Goal: Information Seeking & Learning: Learn about a topic

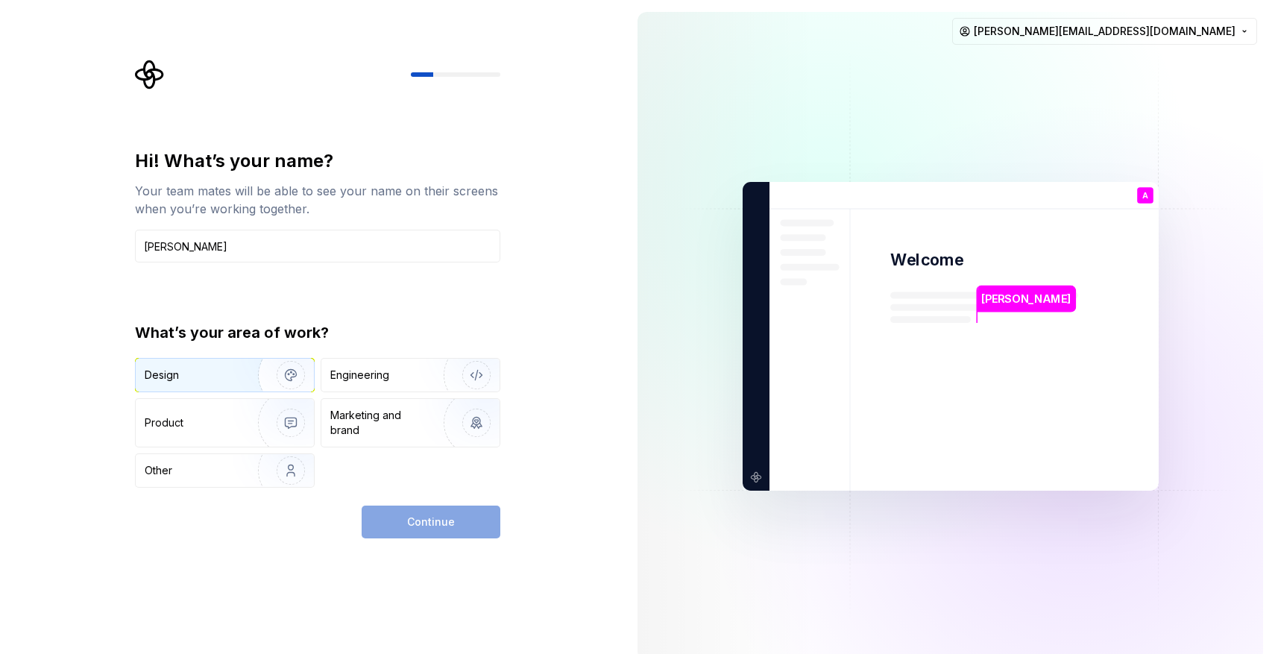
type input "[PERSON_NAME]"
click at [234, 375] on img "button" at bounding box center [280, 375] width 95 height 100
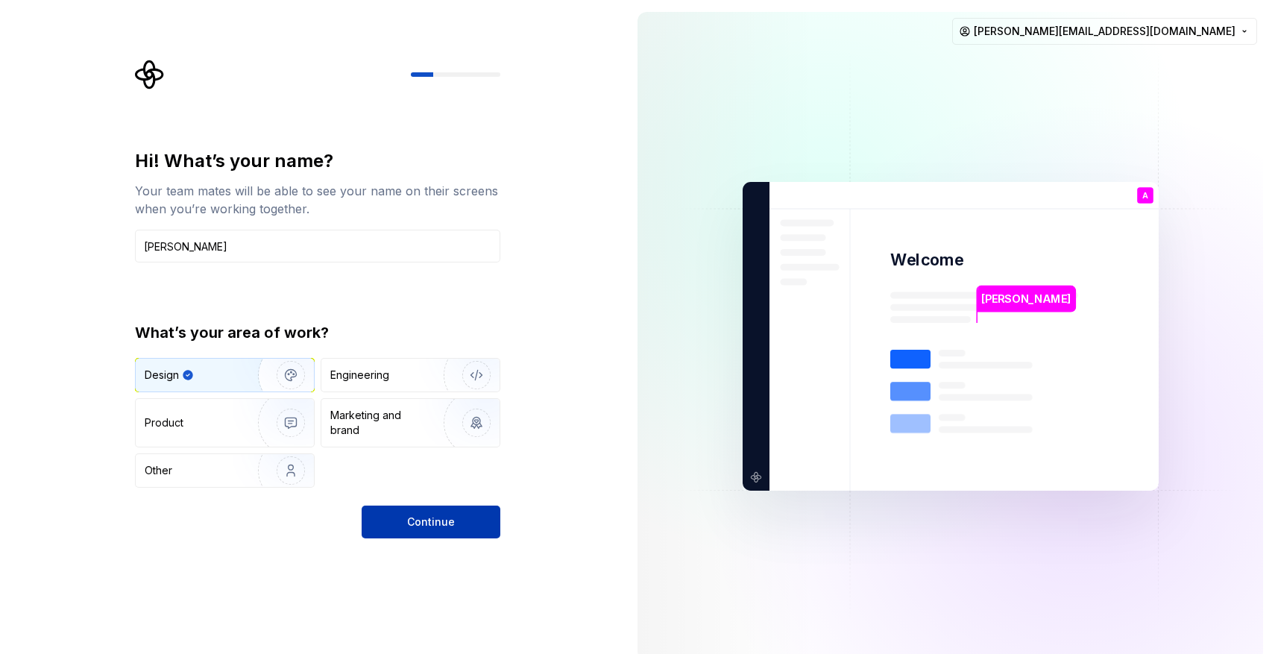
click at [450, 527] on span "Continue" at bounding box center [431, 521] width 48 height 15
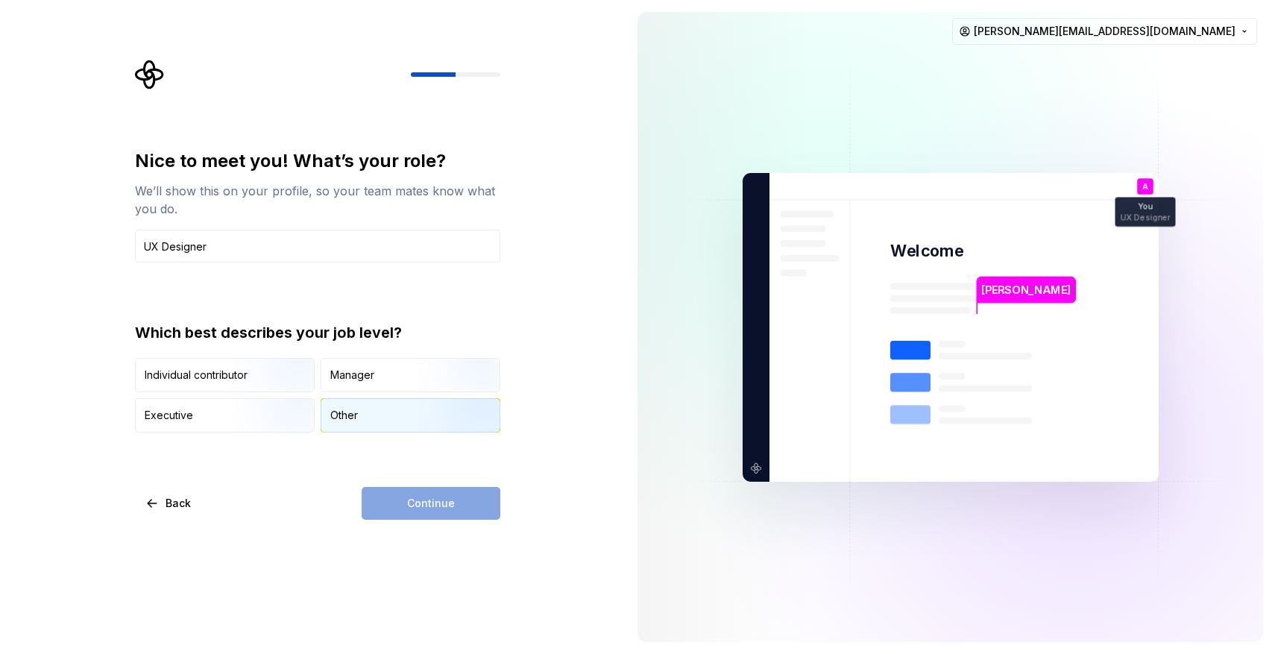
type input "UX Designer"
click at [387, 420] on div "Other" at bounding box center [410, 415] width 178 height 33
click at [447, 502] on span "Continue" at bounding box center [431, 503] width 48 height 15
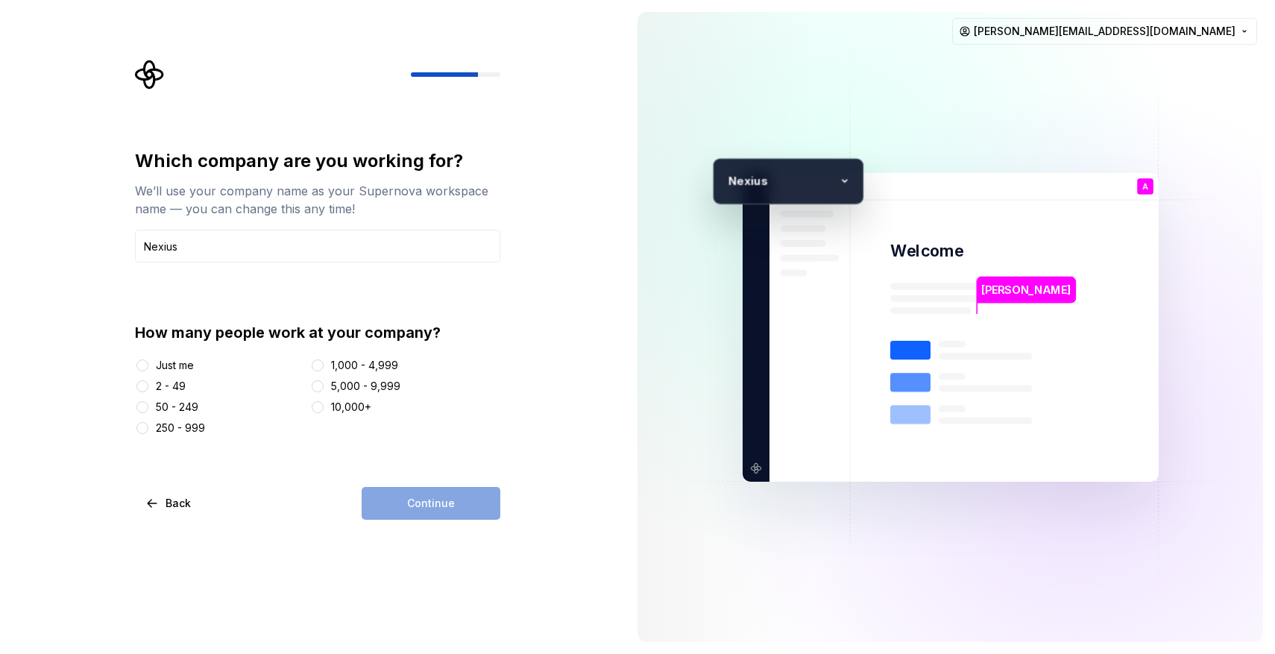
type input "Nexius"
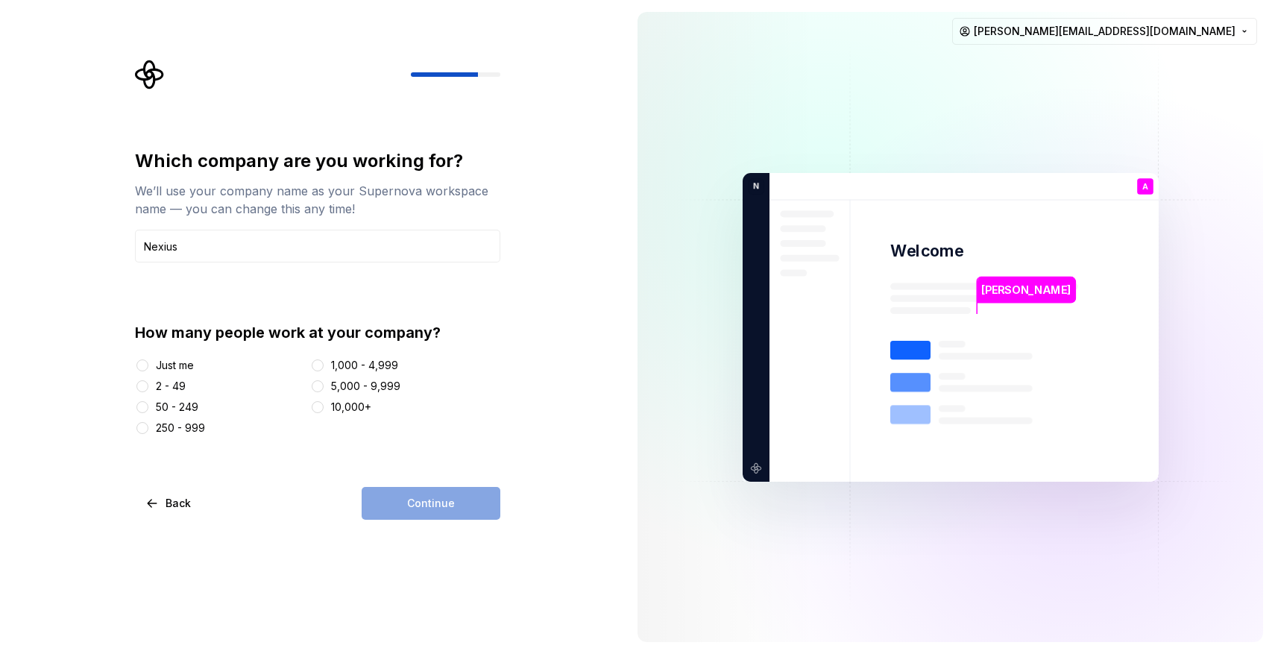
click at [159, 406] on div "50 - 249" at bounding box center [177, 407] width 42 height 15
click at [148, 406] on button "50 - 249" at bounding box center [142, 407] width 12 height 12
click at [429, 501] on span "Continue" at bounding box center [431, 503] width 48 height 15
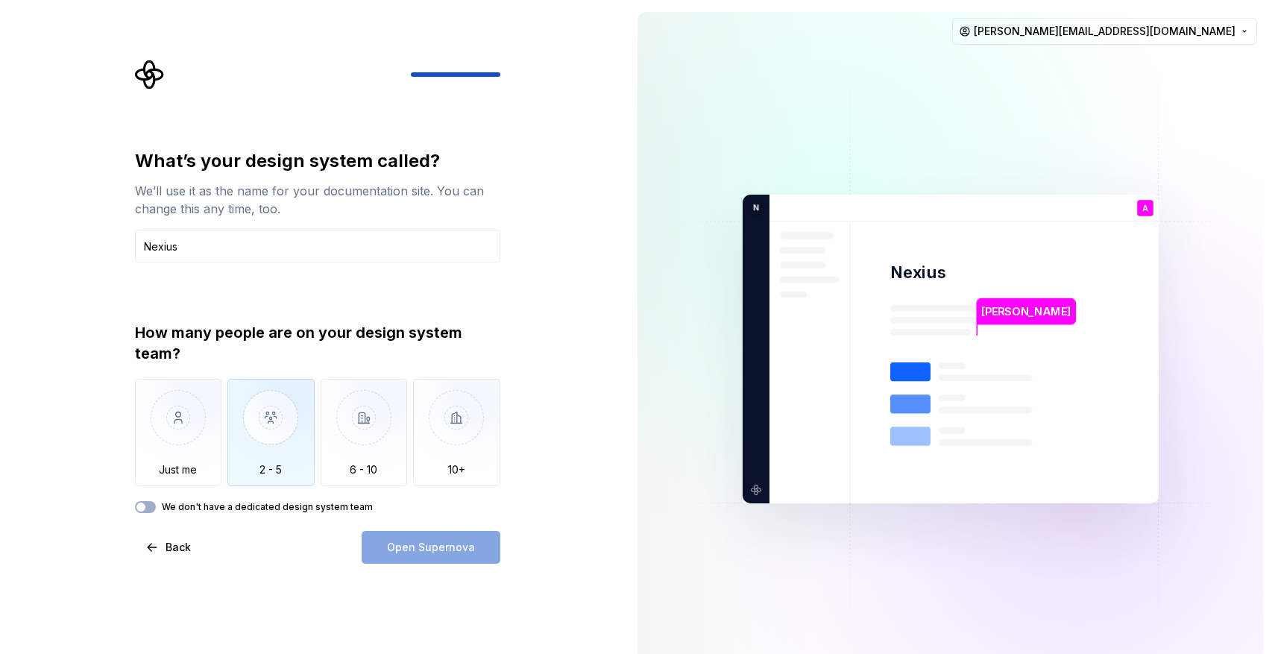
type input "Nexius"
click at [274, 431] on img "button" at bounding box center [270, 429] width 87 height 100
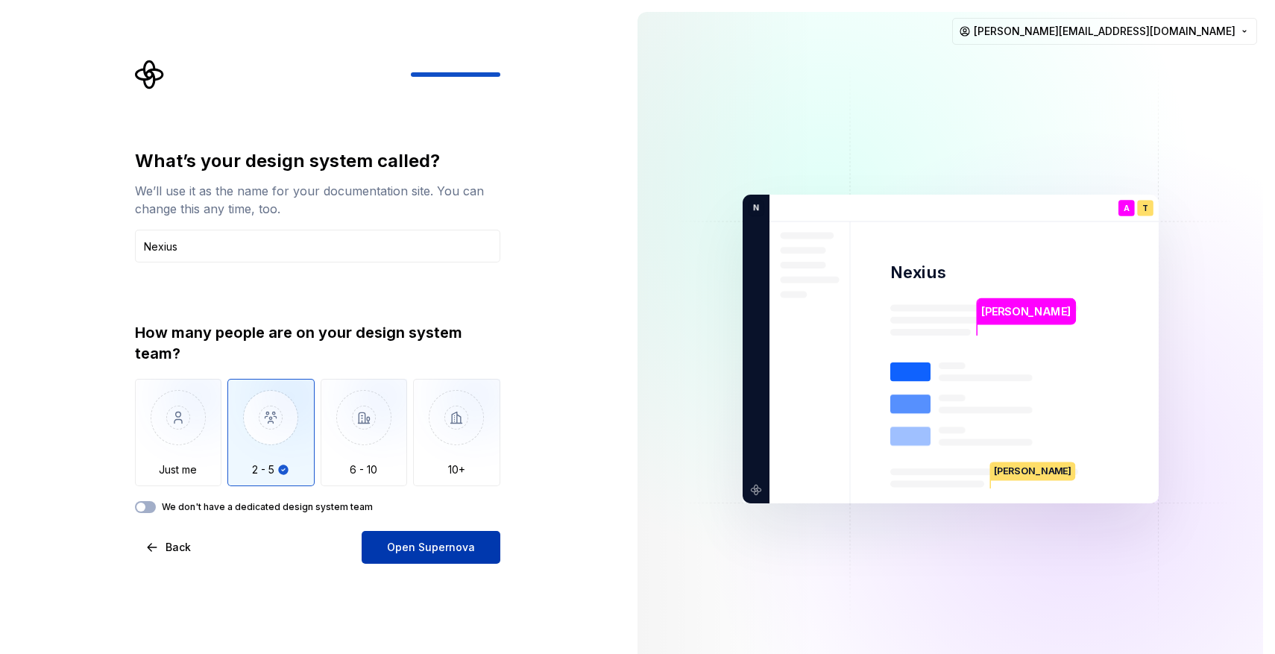
click at [438, 549] on span "Open Supernova" at bounding box center [431, 547] width 88 height 15
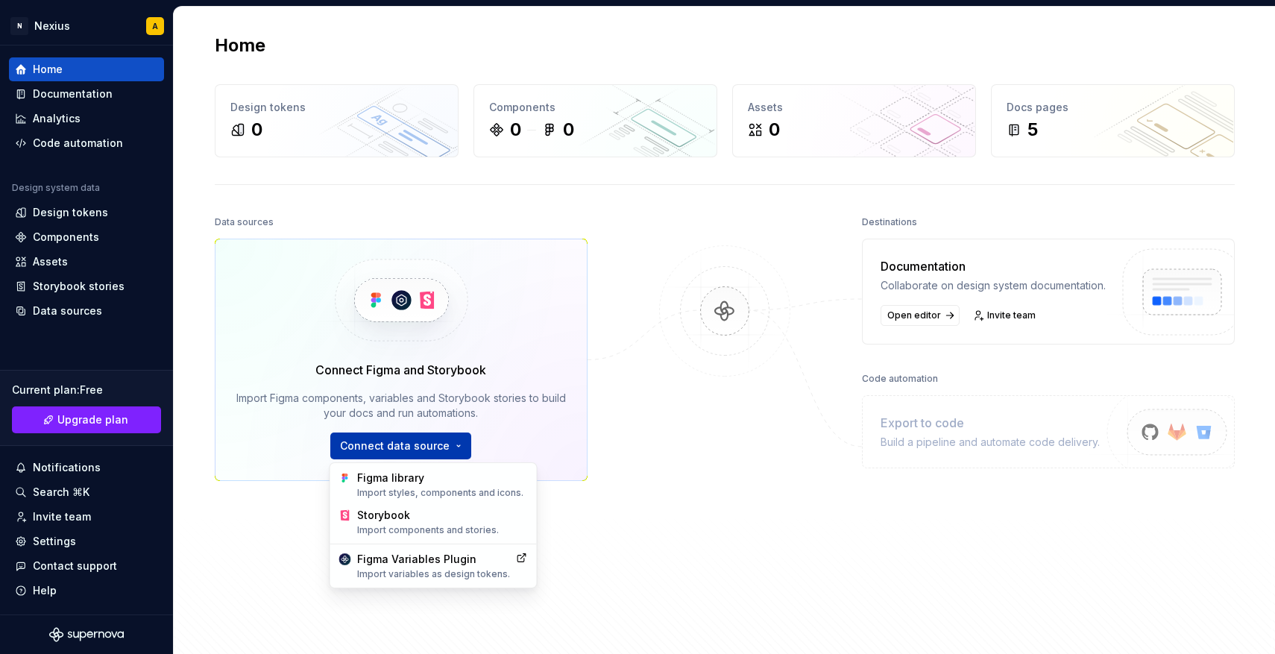
click at [441, 445] on html "N Nexius A Home Documentation Analytics Code automation Design system data Desi…" at bounding box center [637, 327] width 1275 height 654
click at [454, 482] on div "Figma library Import styles, components and icons." at bounding box center [442, 484] width 171 height 28
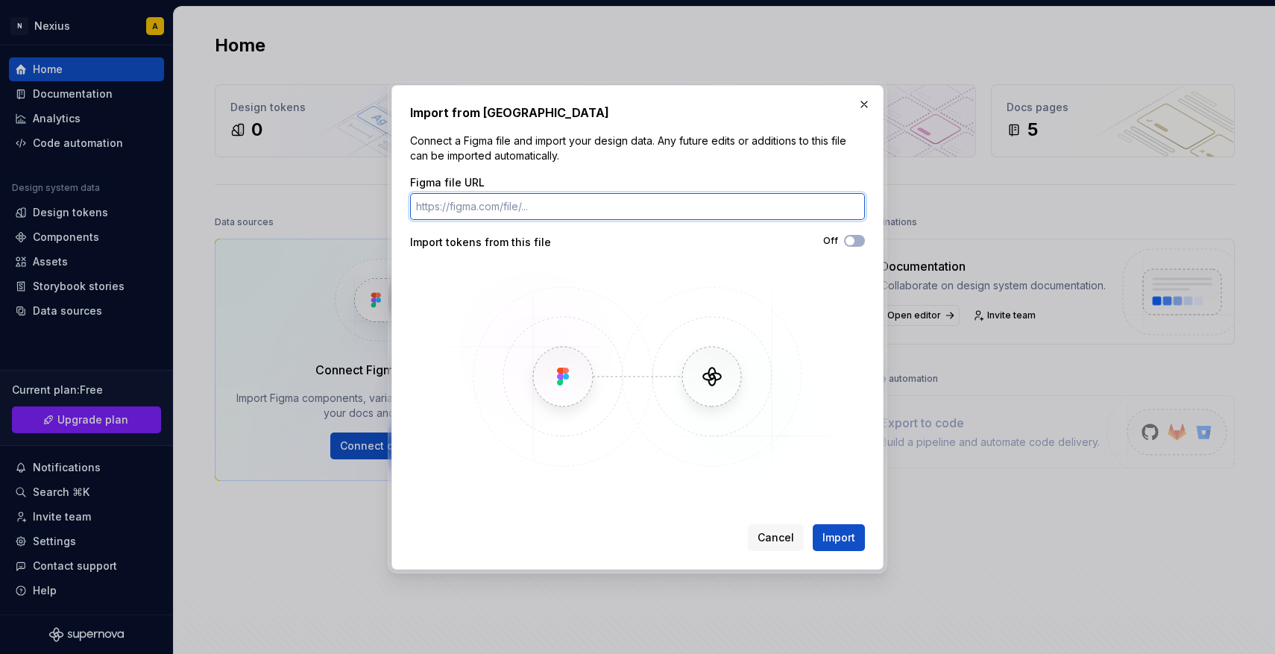
click at [544, 204] on input "Figma file URL" at bounding box center [637, 206] width 455 height 27
paste input "[URL][DOMAIN_NAME]"
type input "[URL][DOMAIN_NAME]"
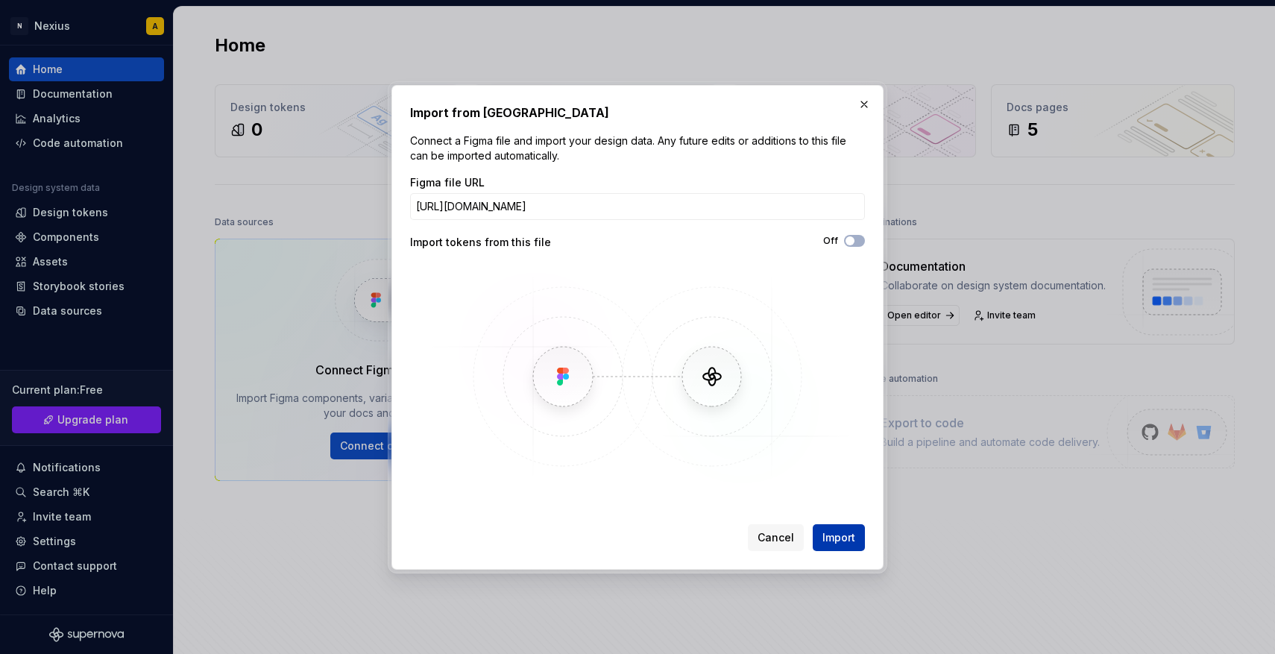
scroll to position [0, 0]
click at [841, 540] on span "Import" at bounding box center [838, 537] width 33 height 15
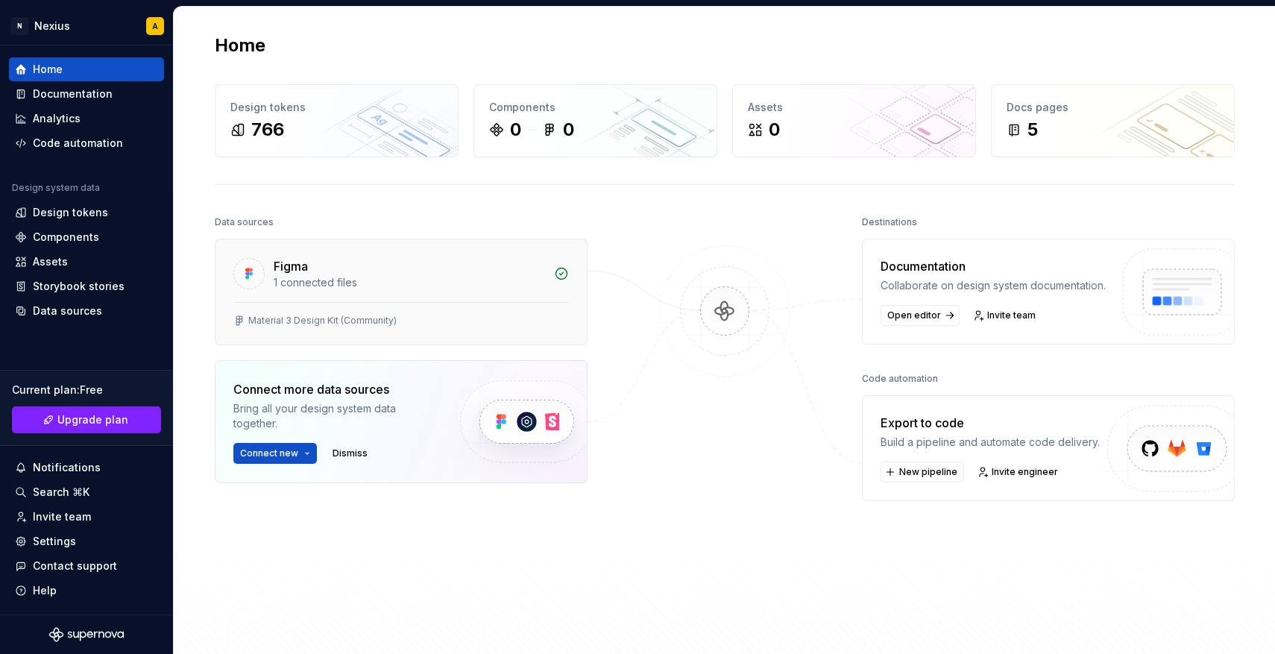
click at [539, 296] on div "Figma 1 connected files" at bounding box center [400, 270] width 371 height 63
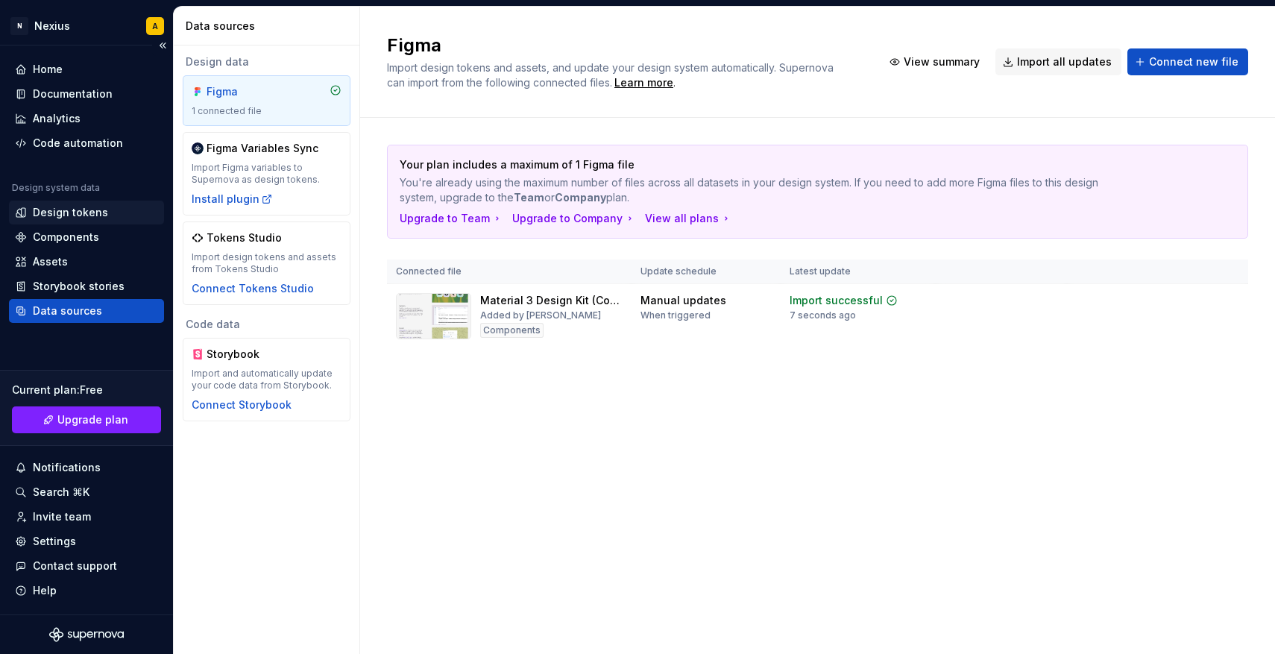
click at [91, 209] on div "Design tokens" at bounding box center [70, 212] width 75 height 15
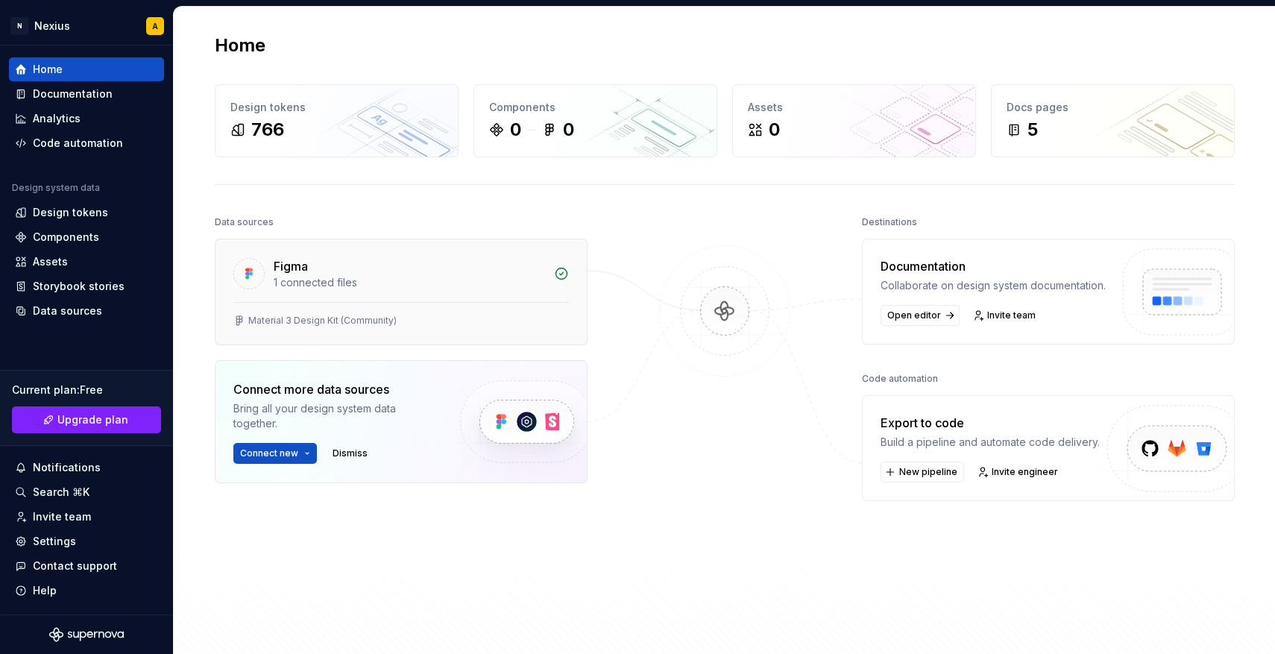
click at [359, 267] on div "Figma" at bounding box center [409, 266] width 271 height 18
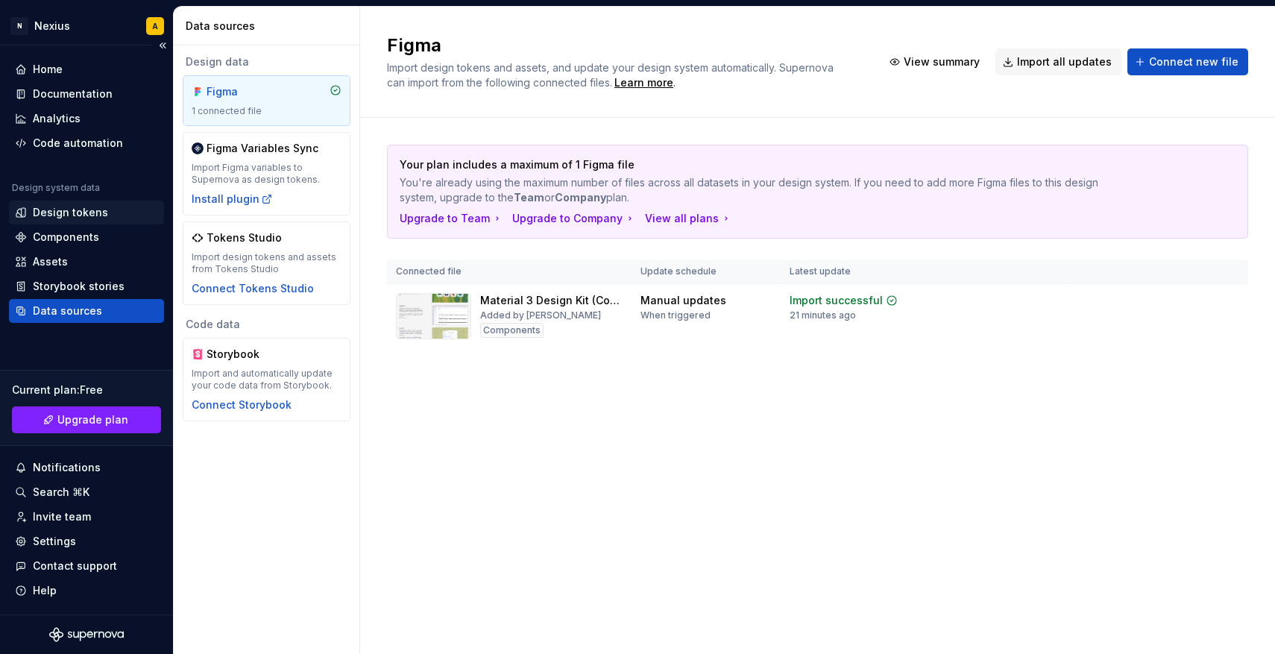
click at [87, 215] on div "Design tokens" at bounding box center [70, 212] width 75 height 15
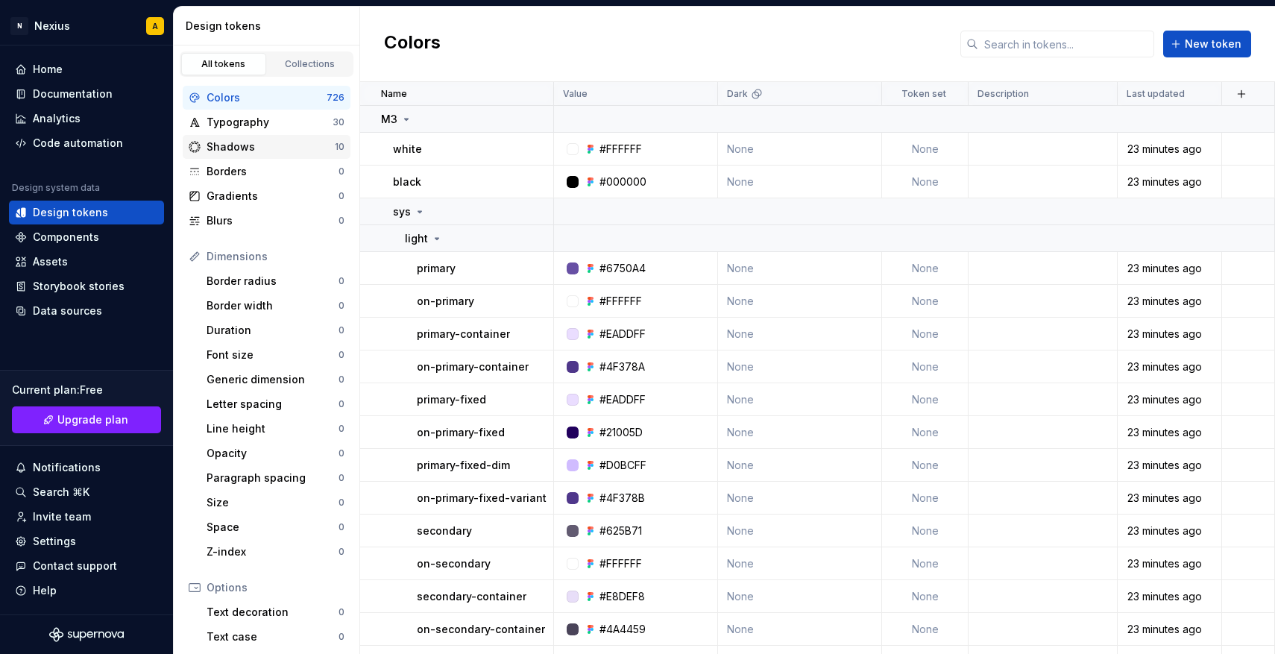
click at [244, 148] on div "Shadows" at bounding box center [271, 146] width 128 height 15
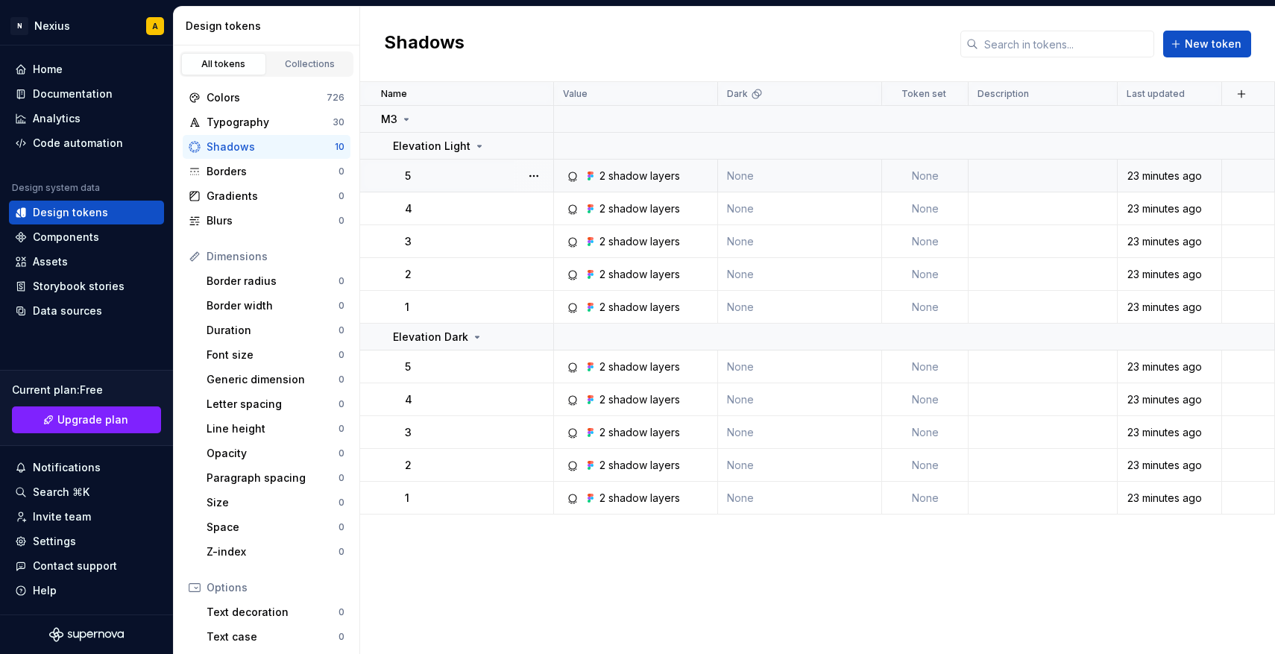
click at [631, 176] on div "2 shadow layers" at bounding box center [639, 175] width 81 height 15
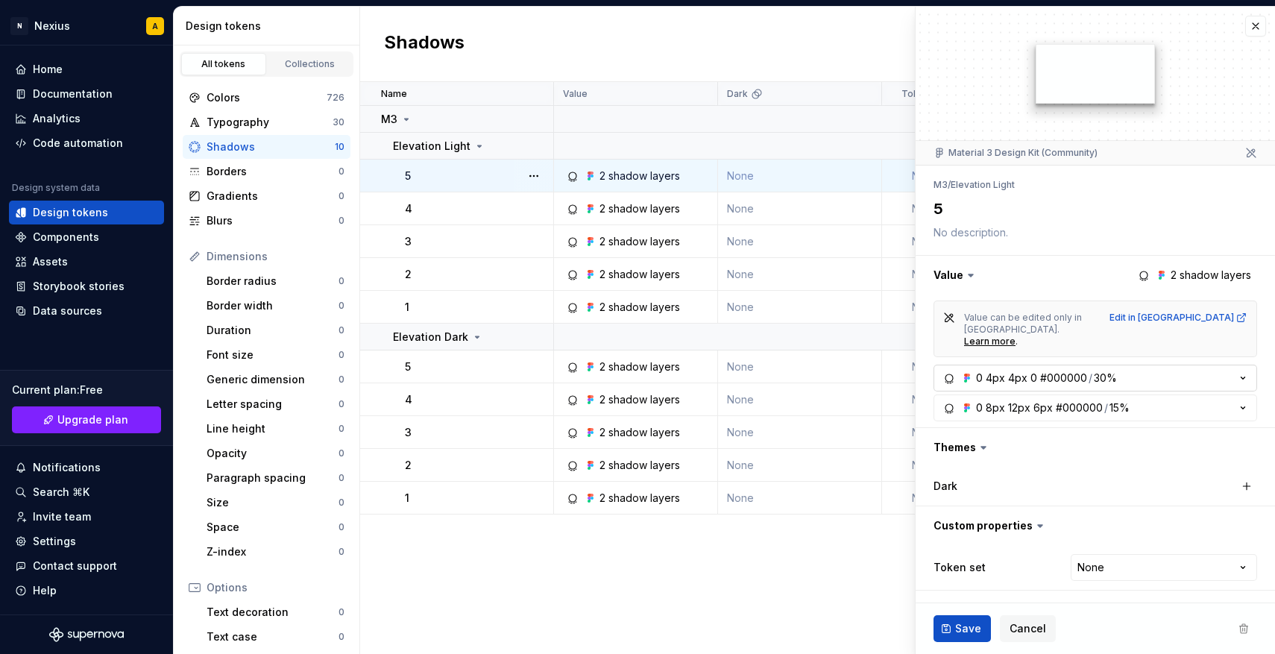
click at [1244, 371] on icon "button" at bounding box center [1242, 378] width 15 height 15
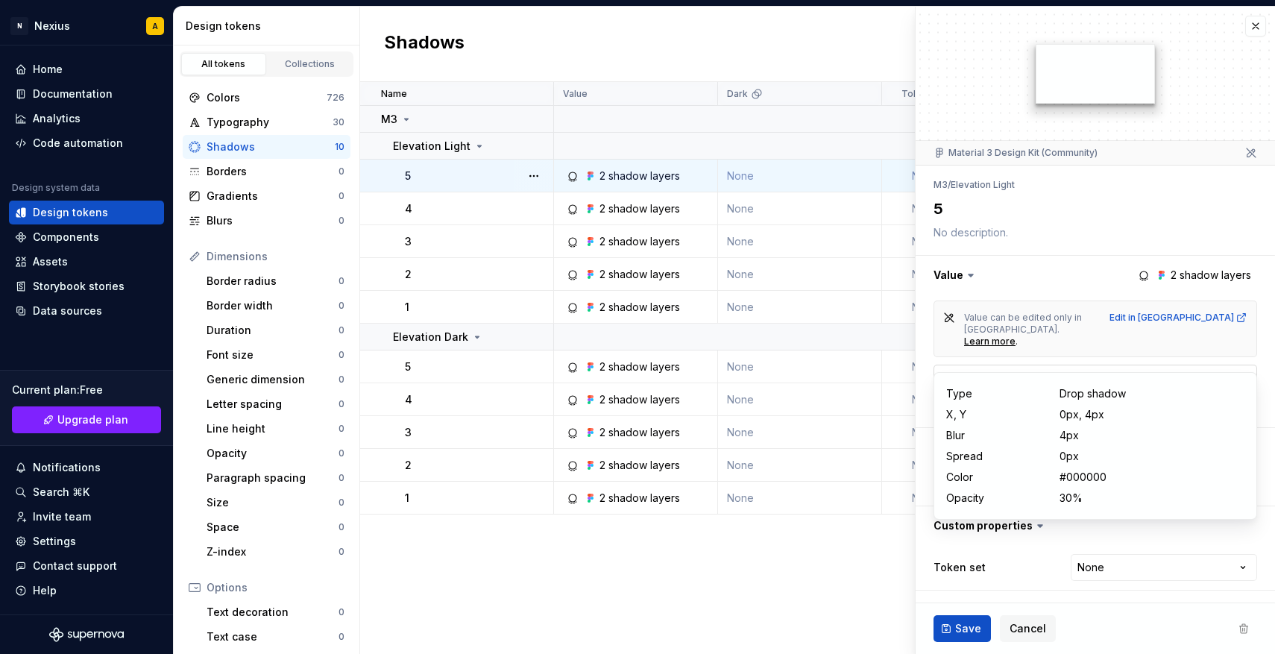
click at [1244, 371] on icon "button" at bounding box center [1242, 378] width 15 height 15
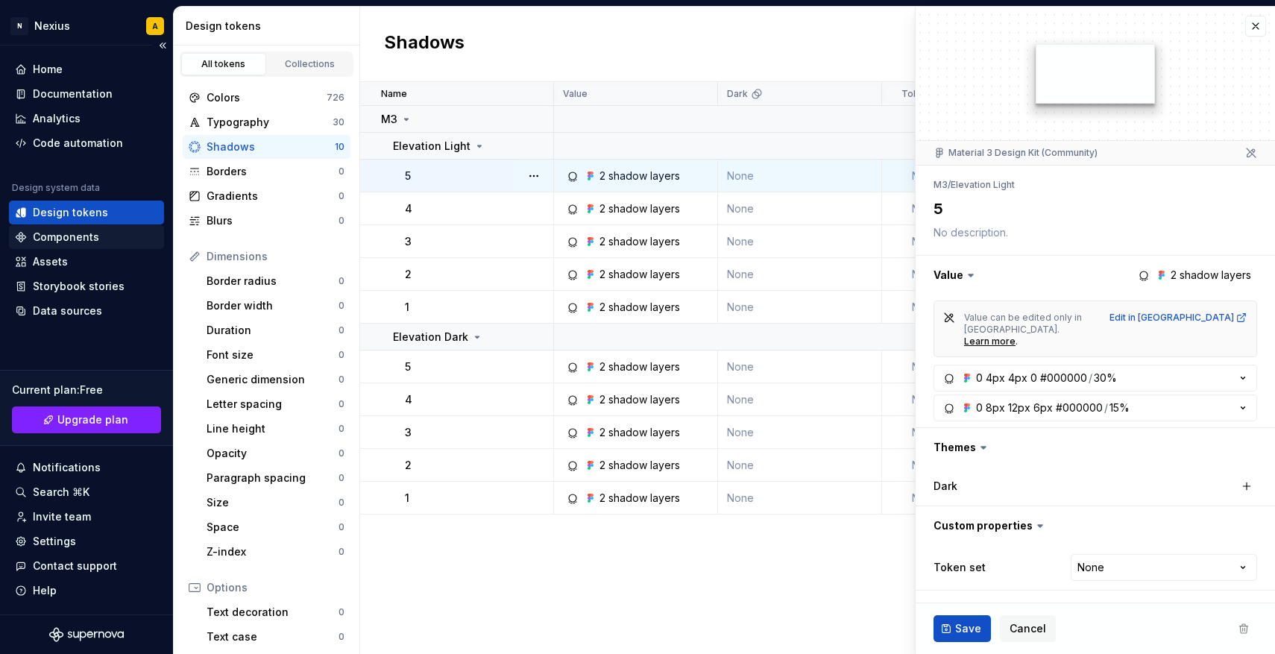
click at [75, 241] on div "Components" at bounding box center [66, 237] width 66 height 15
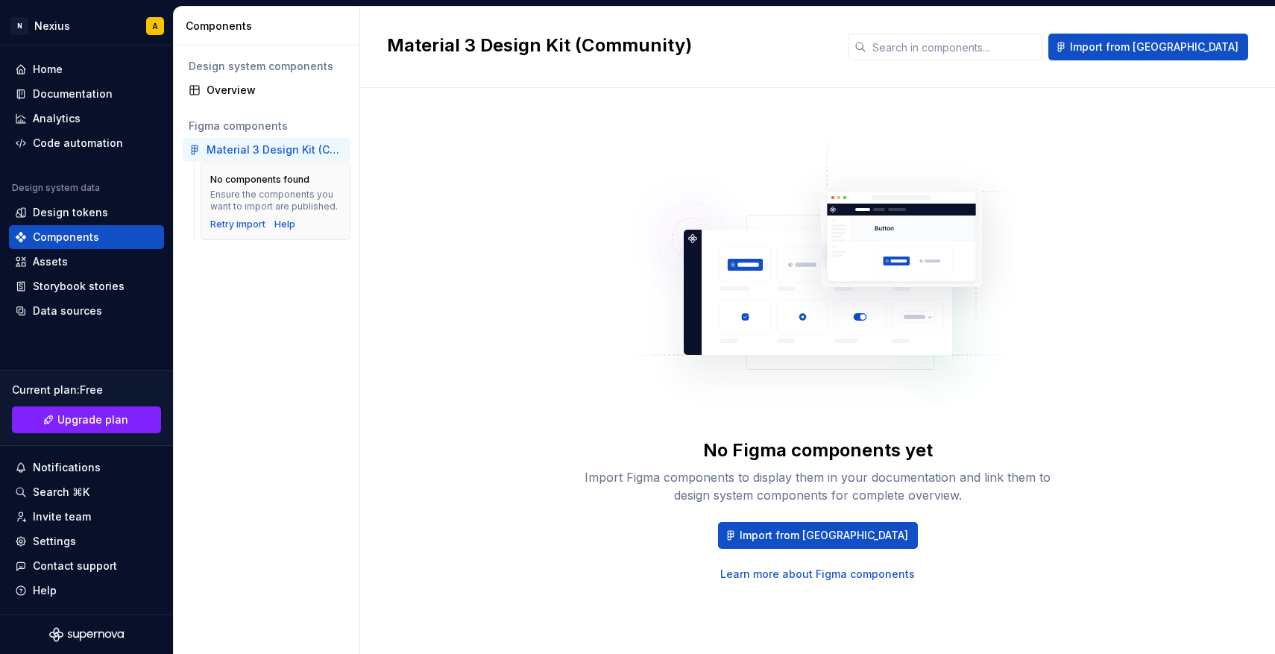
click at [286, 151] on div "Material 3 Design Kit (Community)" at bounding box center [276, 149] width 138 height 15
click at [825, 539] on span "Import from [GEOGRAPHIC_DATA]" at bounding box center [824, 535] width 168 height 15
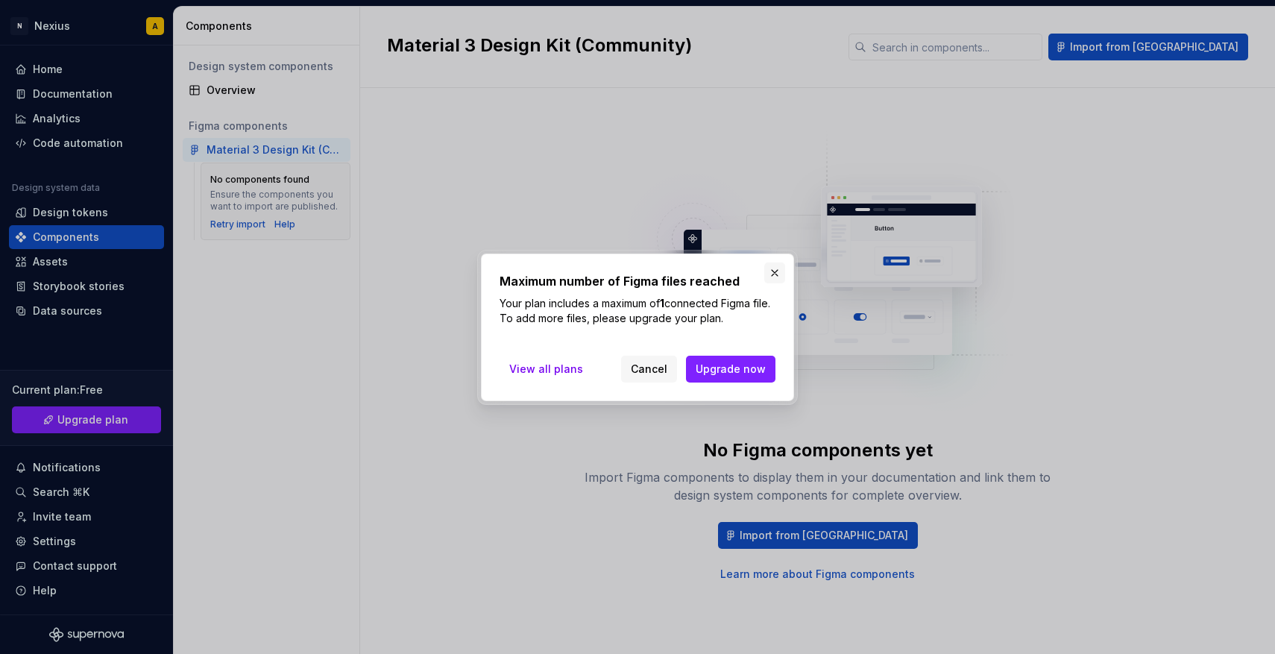
click at [773, 273] on button "button" at bounding box center [774, 272] width 21 height 21
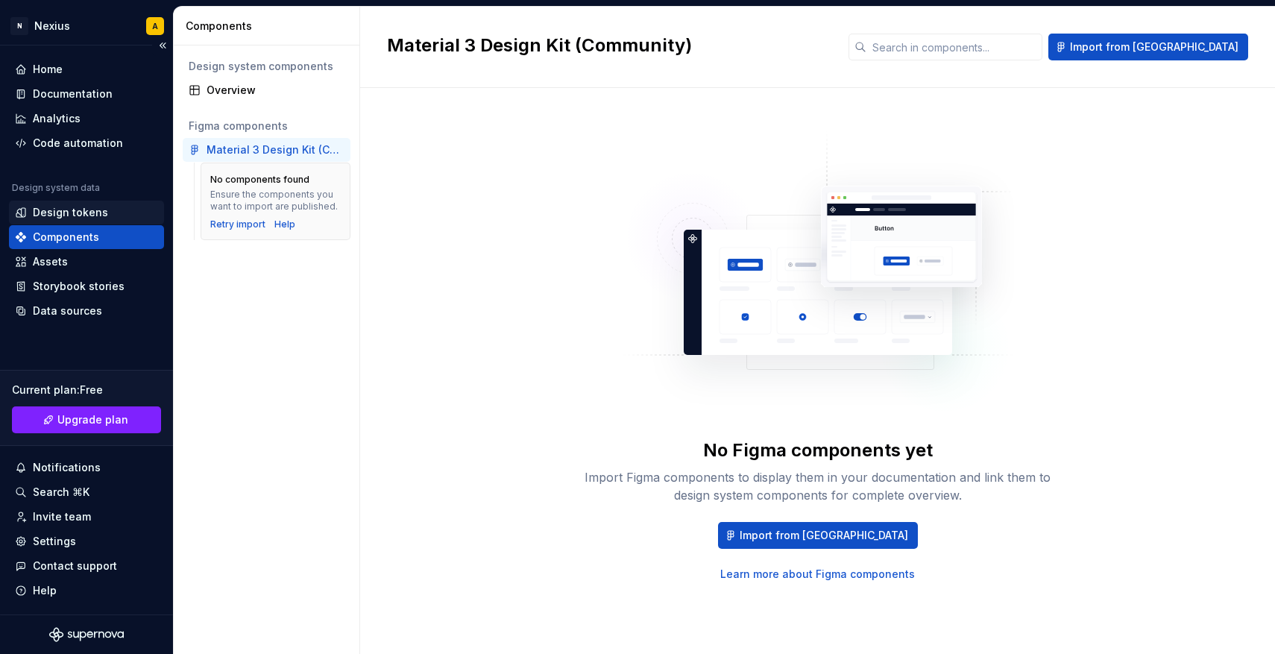
click at [64, 211] on div "Design tokens" at bounding box center [70, 212] width 75 height 15
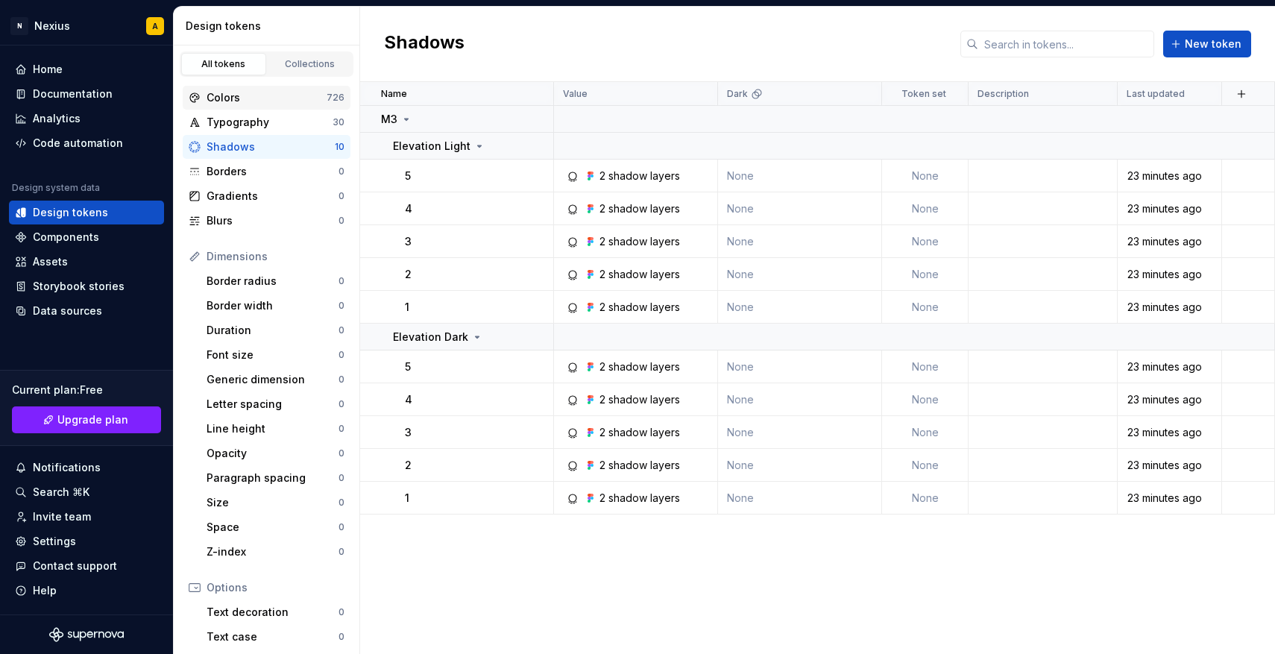
click at [236, 97] on div "Colors" at bounding box center [267, 97] width 120 height 15
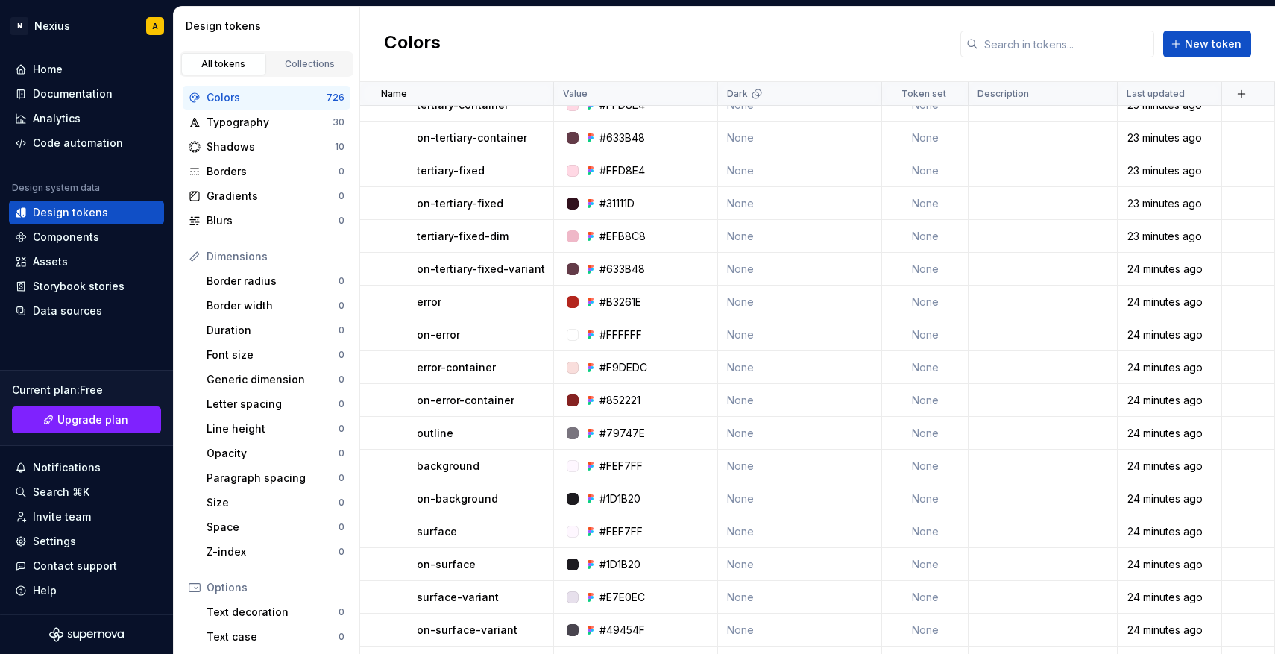
scroll to position [860, 0]
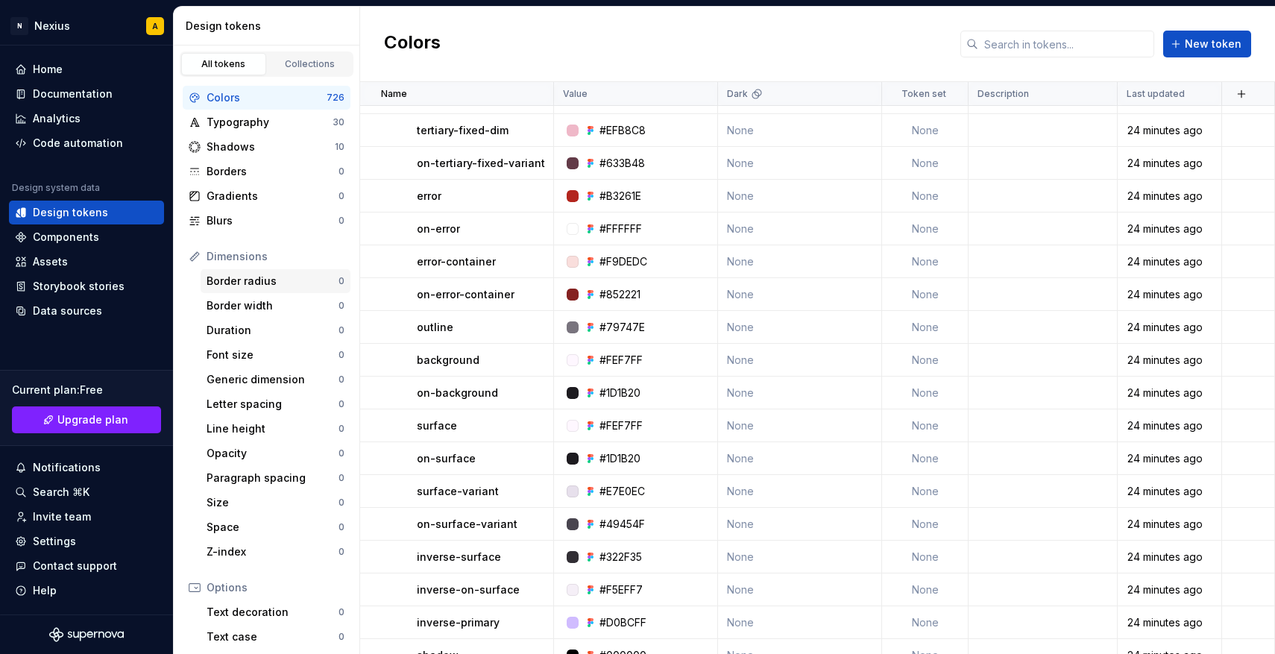
click at [266, 280] on div "Border radius" at bounding box center [273, 281] width 132 height 15
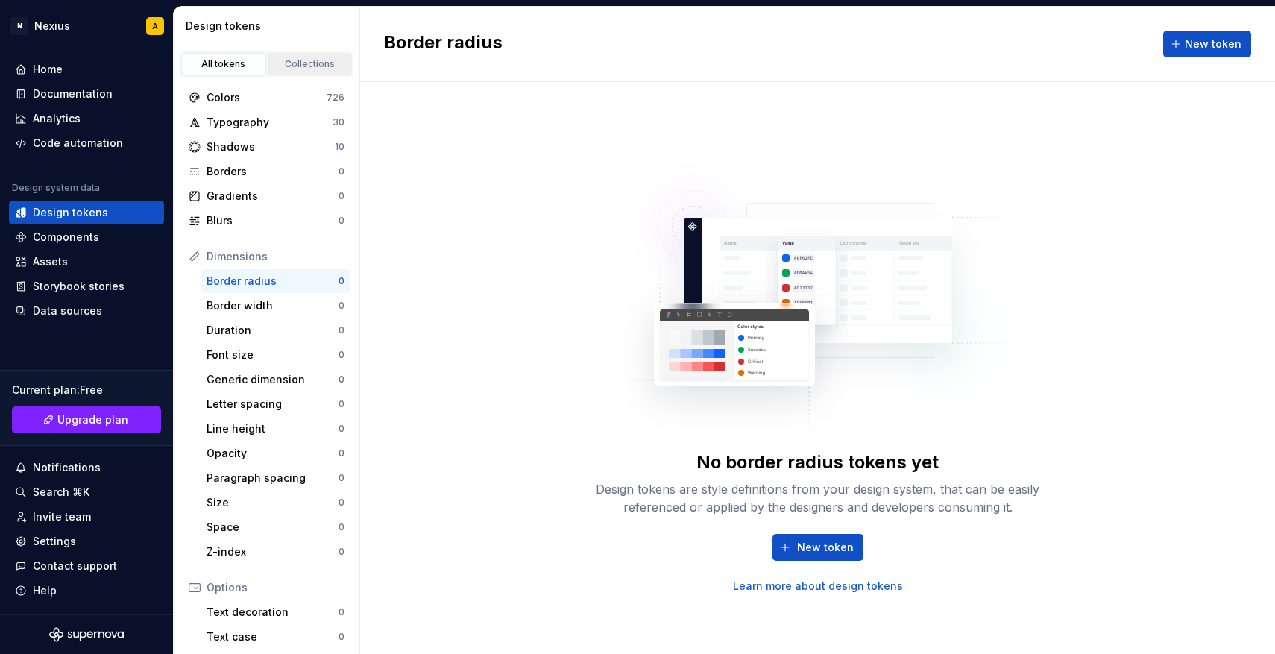
click at [303, 66] on div "Collections" at bounding box center [310, 64] width 75 height 12
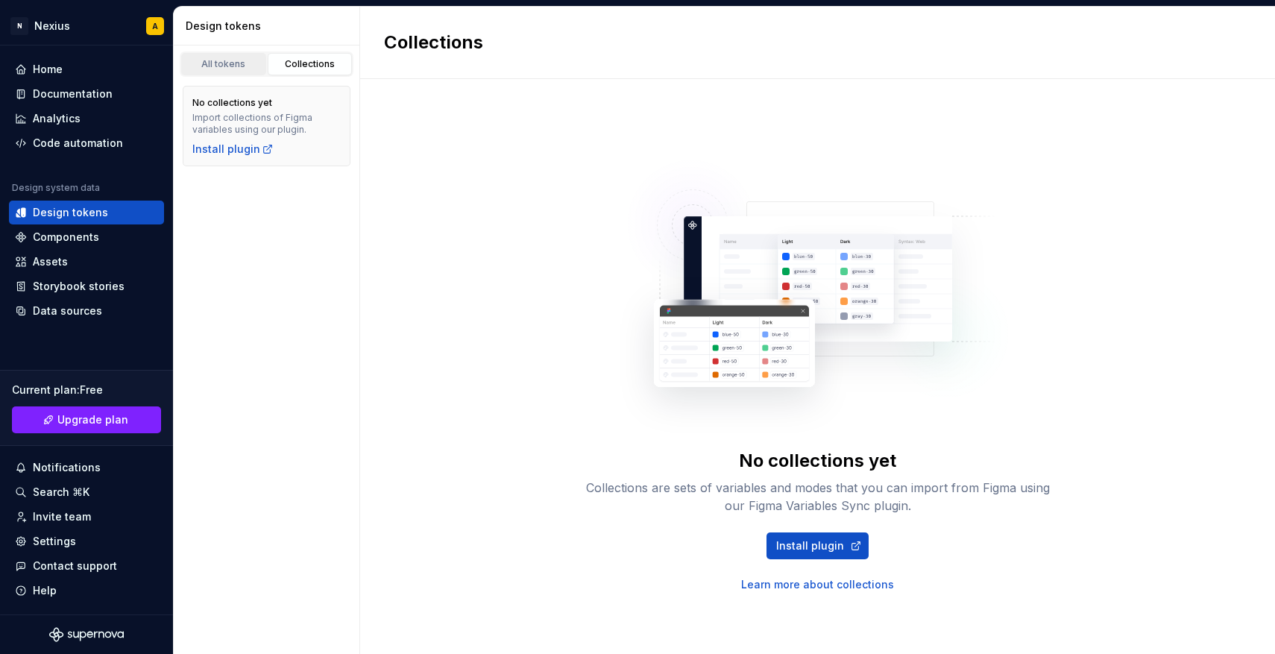
click at [217, 63] on div "All tokens" at bounding box center [223, 64] width 75 height 12
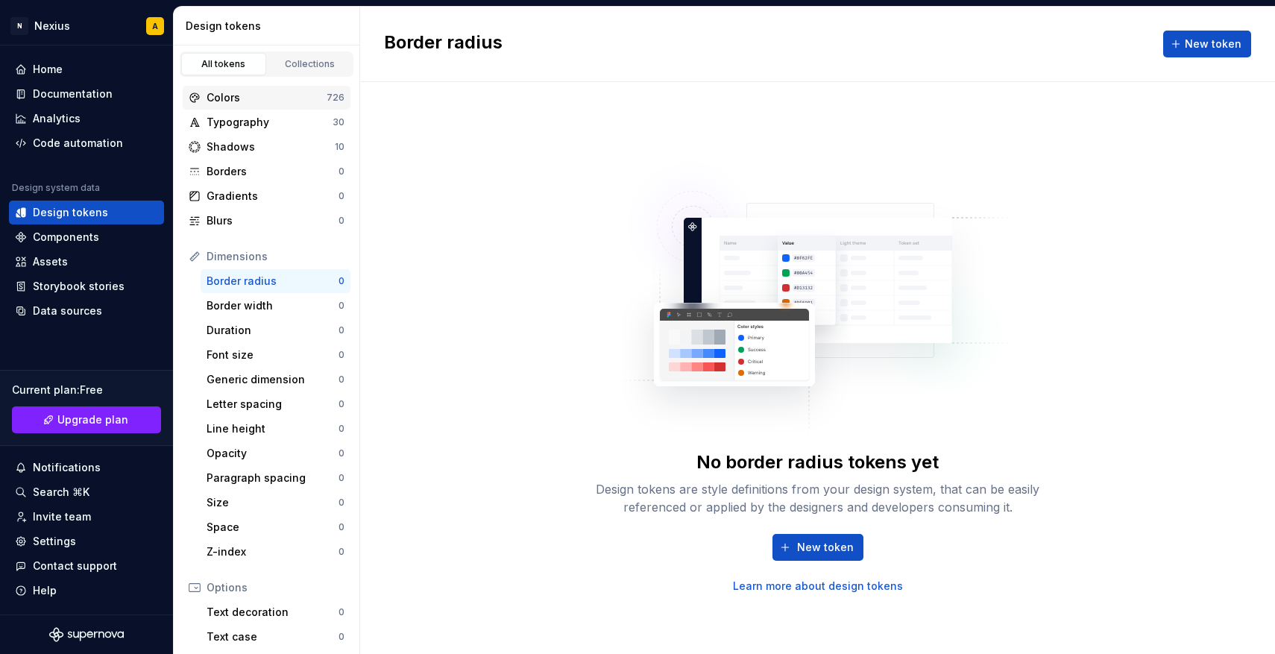
click at [234, 93] on div "Colors" at bounding box center [267, 97] width 120 height 15
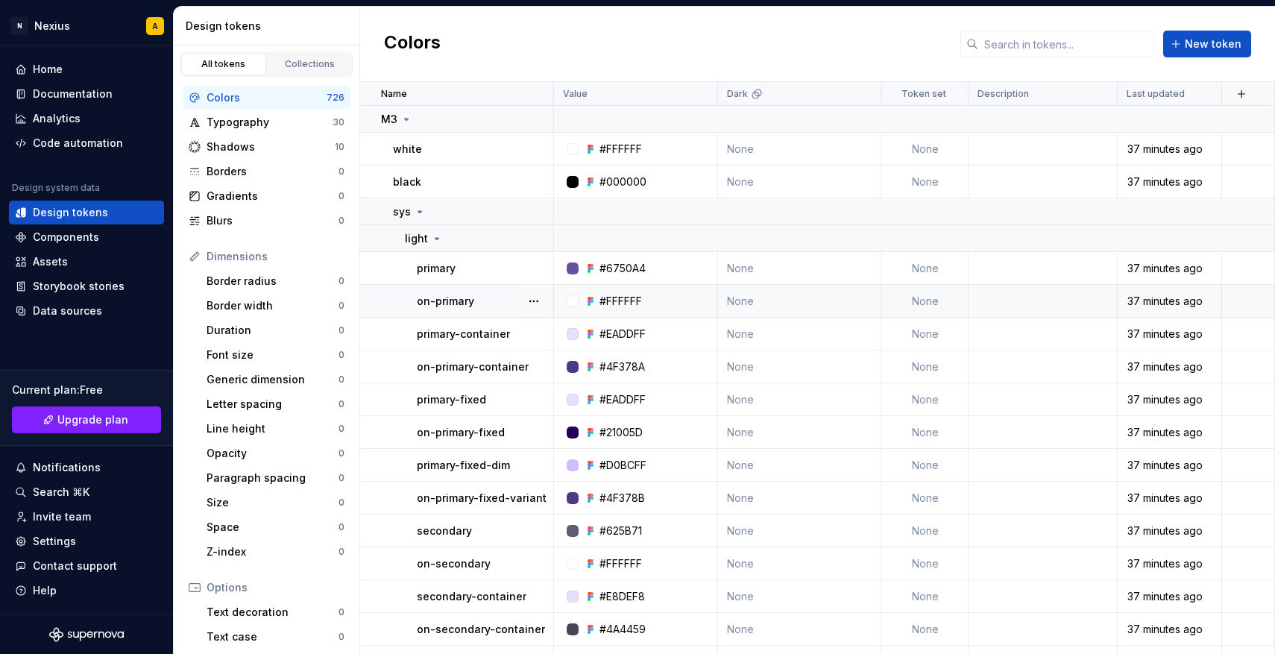
click at [629, 301] on div "#FFFFFF" at bounding box center [620, 301] width 42 height 15
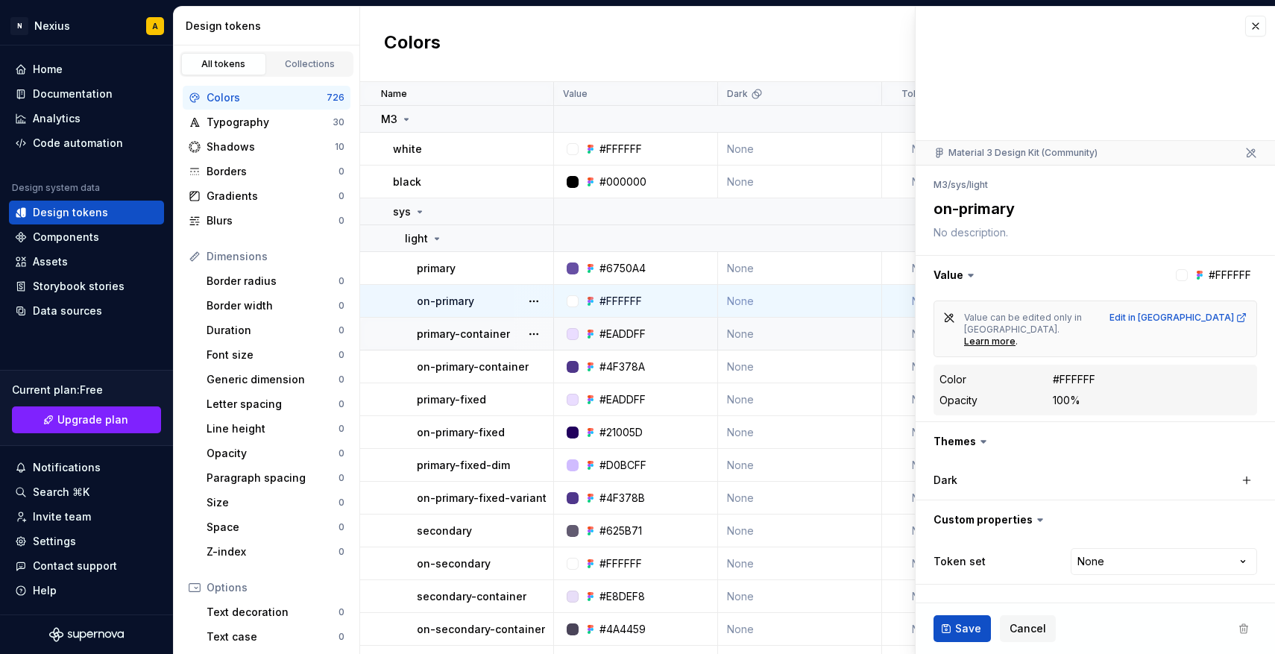
click at [624, 335] on div "#EADDFF" at bounding box center [622, 334] width 46 height 15
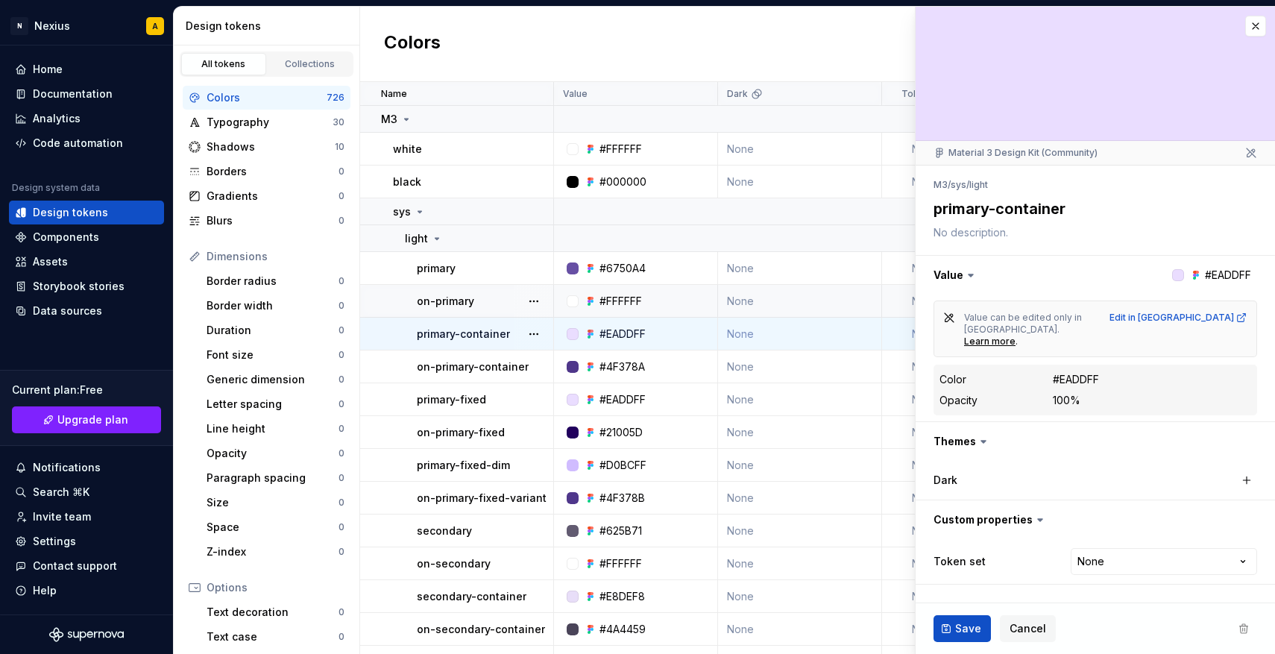
click at [573, 335] on div at bounding box center [573, 334] width 12 height 12
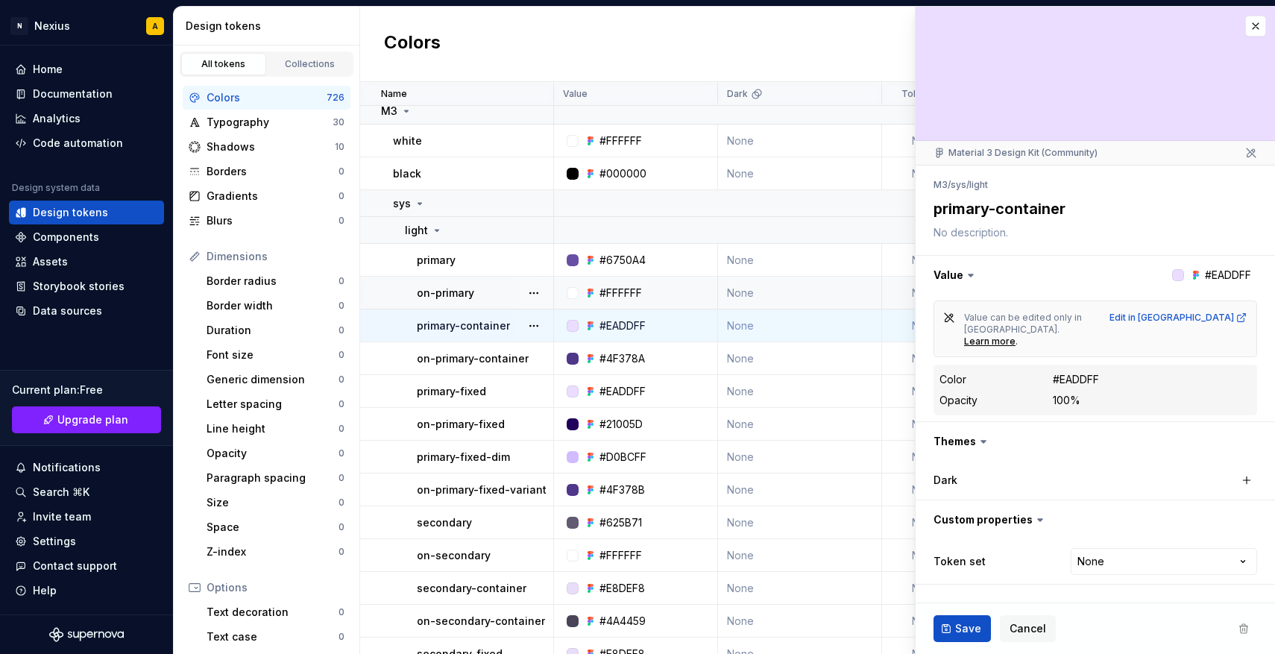
scroll to position [9, 0]
type textarea "*"
